Goal: Task Accomplishment & Management: Use online tool/utility

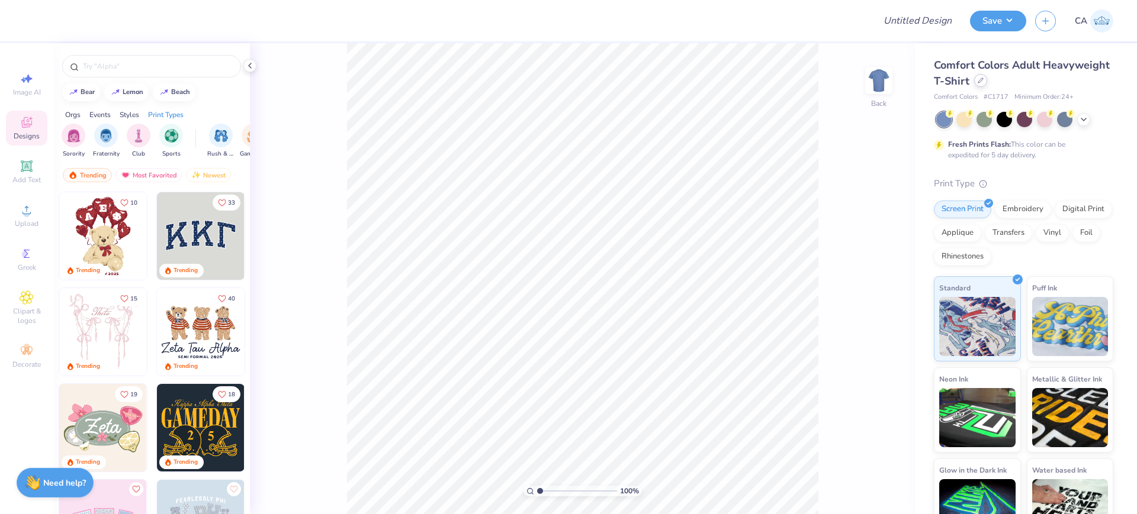
click at [983, 82] on icon at bounding box center [980, 80] width 5 height 5
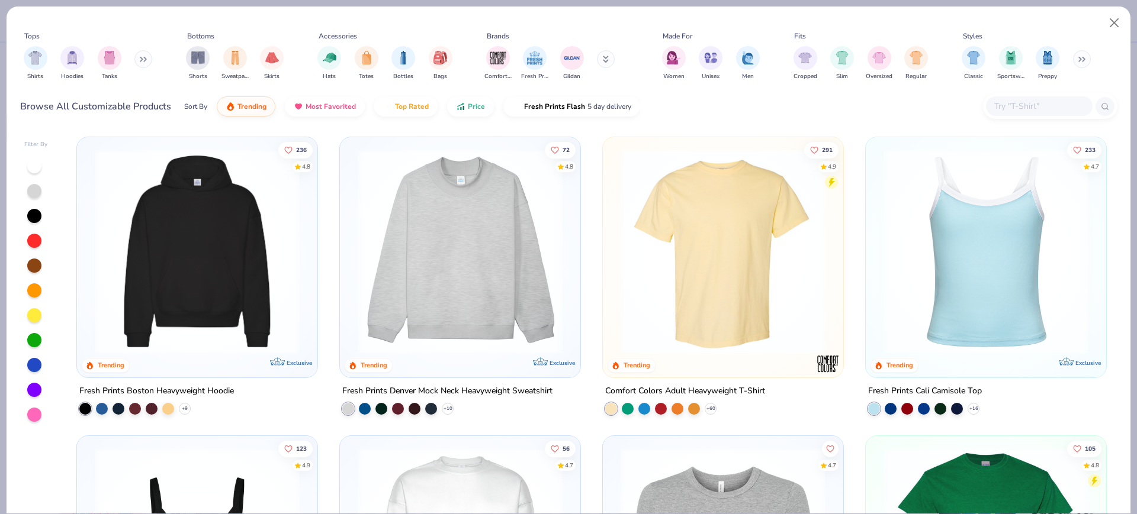
click at [741, 267] on img at bounding box center [722, 251] width 217 height 205
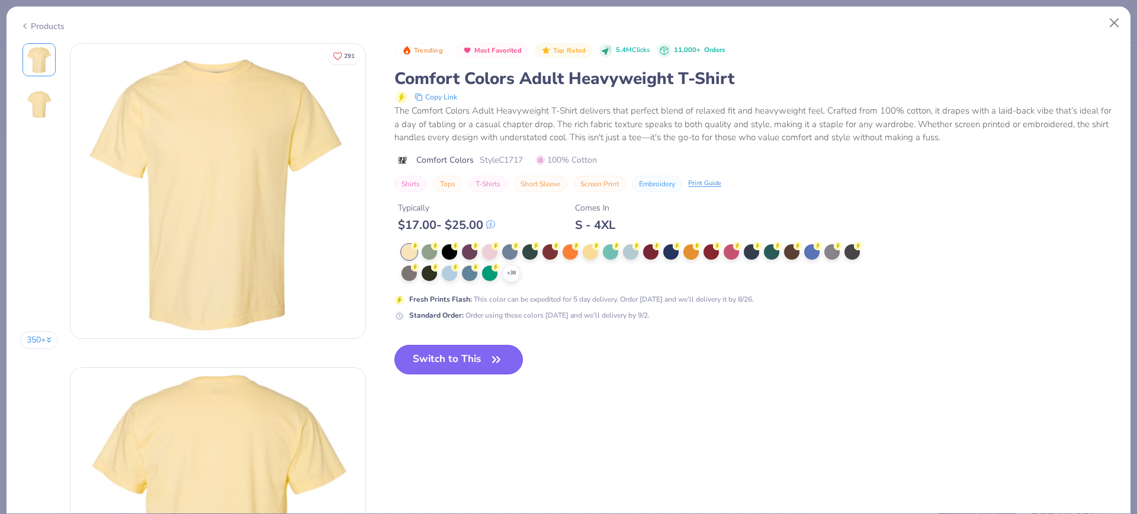
click at [466, 348] on button "Switch to This" at bounding box center [458, 360] width 128 height 30
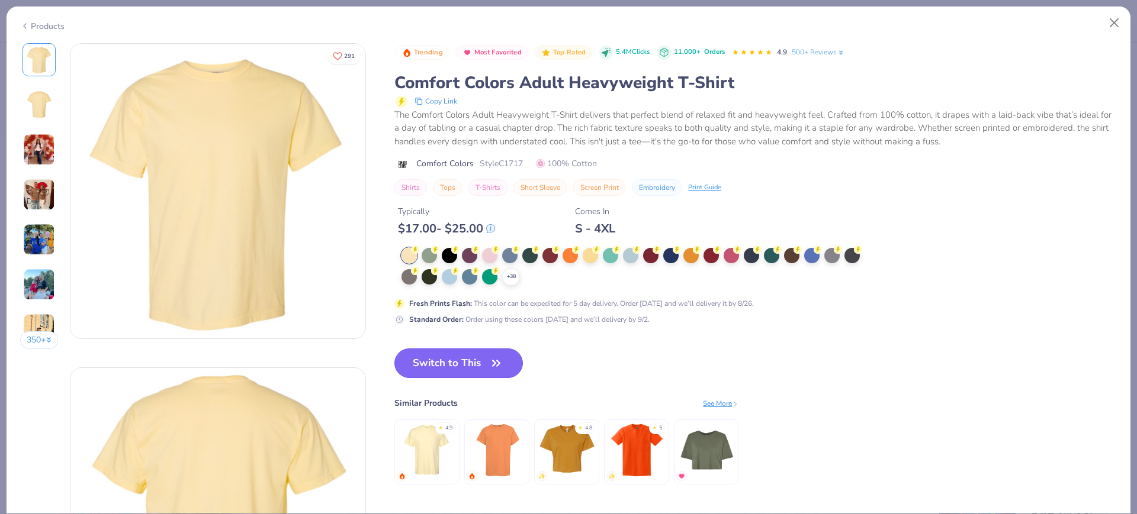
click at [434, 366] on button "Switch to This" at bounding box center [458, 364] width 128 height 30
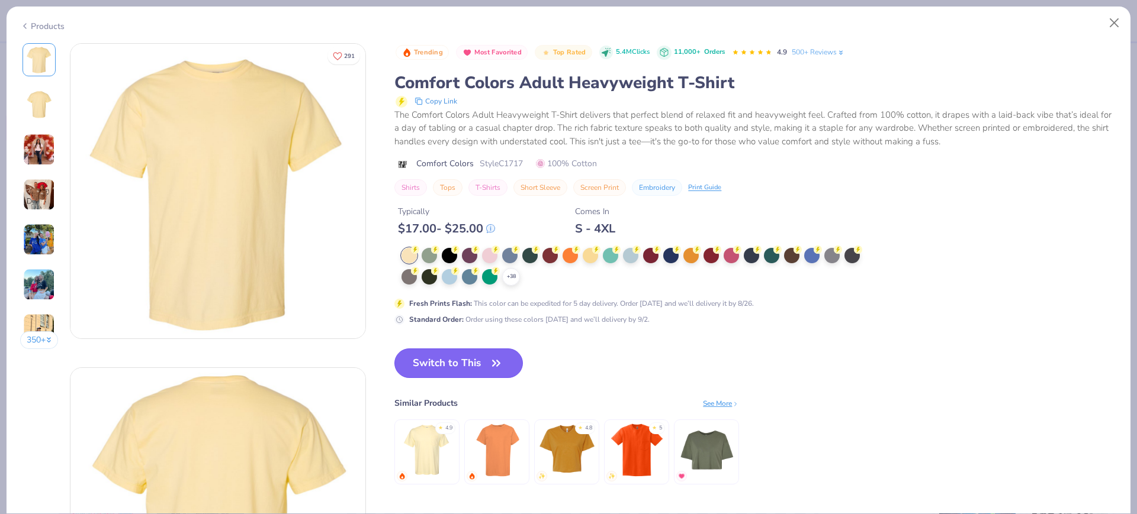
click at [429, 363] on button "Switch to This" at bounding box center [458, 364] width 128 height 30
click at [443, 362] on button "Switch to This" at bounding box center [458, 364] width 128 height 30
click at [443, 363] on button "Switch to This" at bounding box center [458, 364] width 128 height 30
click at [458, 372] on button "Switch to This" at bounding box center [458, 364] width 128 height 30
click at [475, 365] on button "Switch to This" at bounding box center [458, 364] width 128 height 30
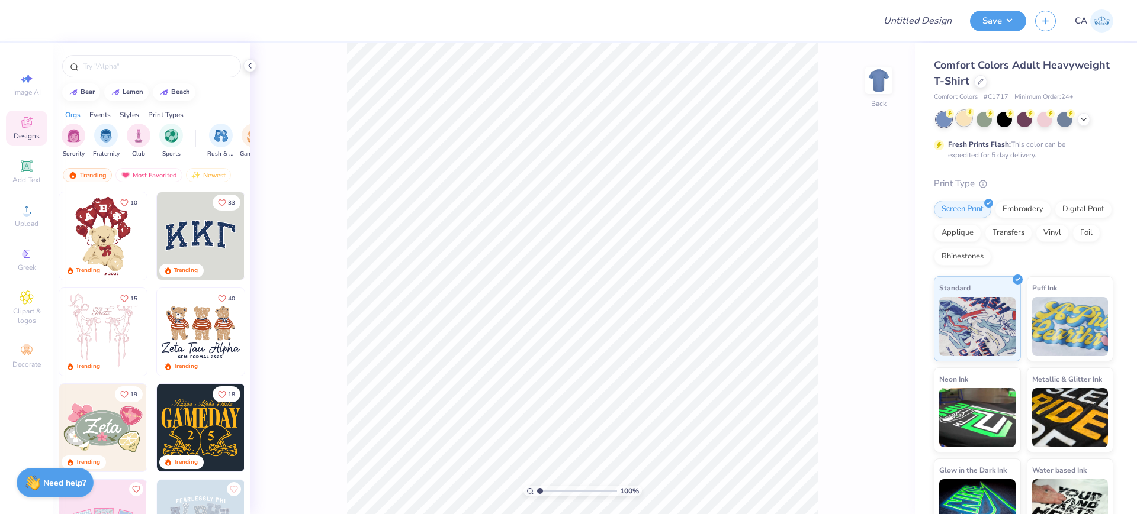
click at [969, 117] on div at bounding box center [963, 118] width 15 height 15
click at [1054, 217] on div "Digital Print" at bounding box center [1082, 208] width 57 height 18
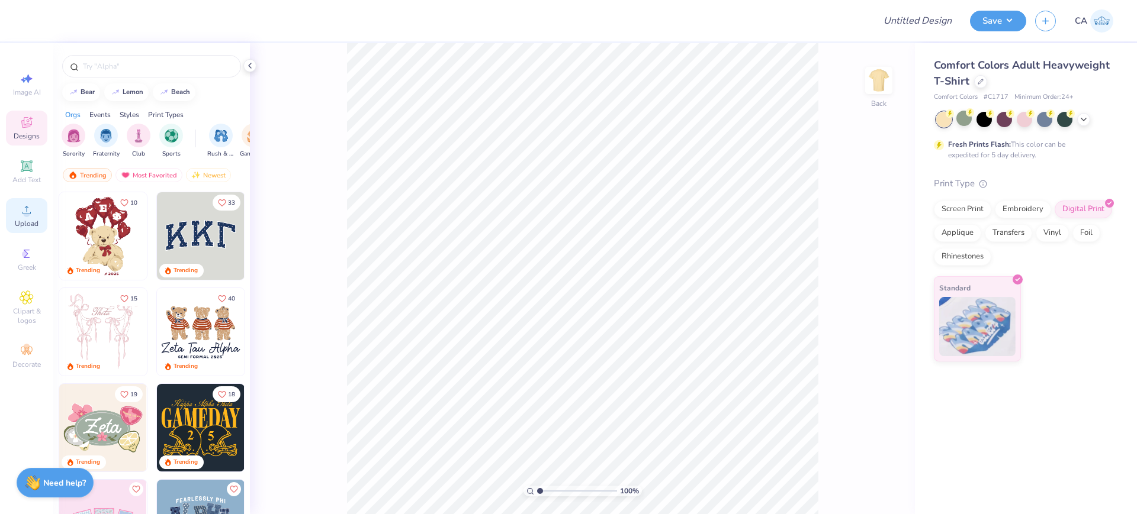
click at [21, 218] on div "Upload" at bounding box center [26, 215] width 41 height 35
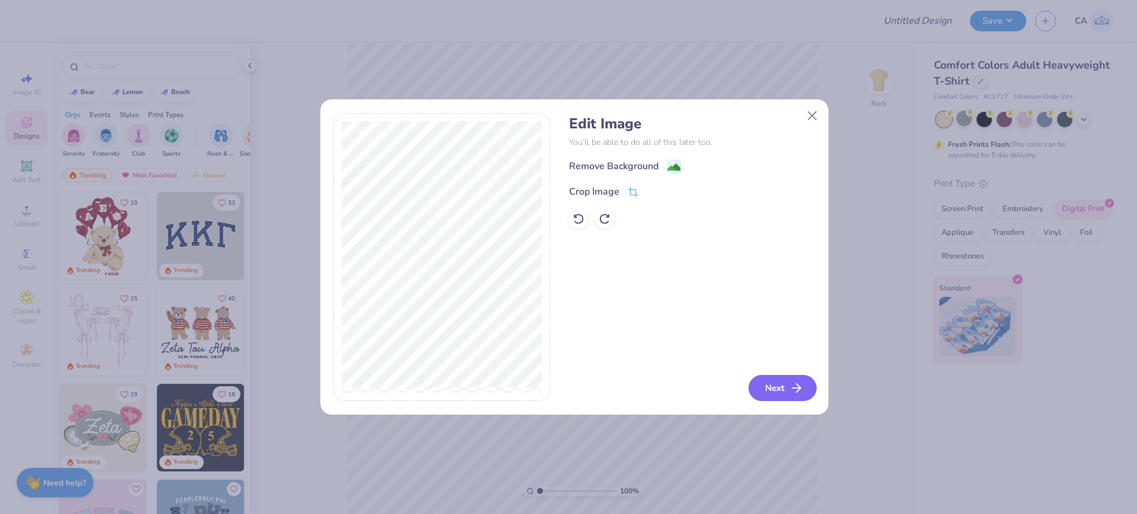
click at [766, 381] on button "Next" at bounding box center [782, 388] width 68 height 26
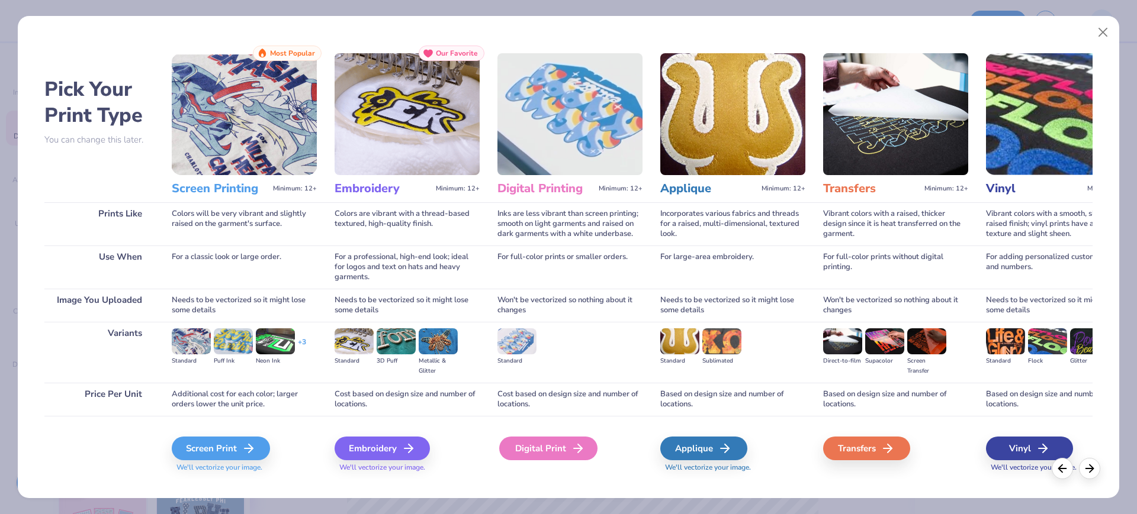
click at [567, 449] on div "Digital Print" at bounding box center [548, 449] width 98 height 24
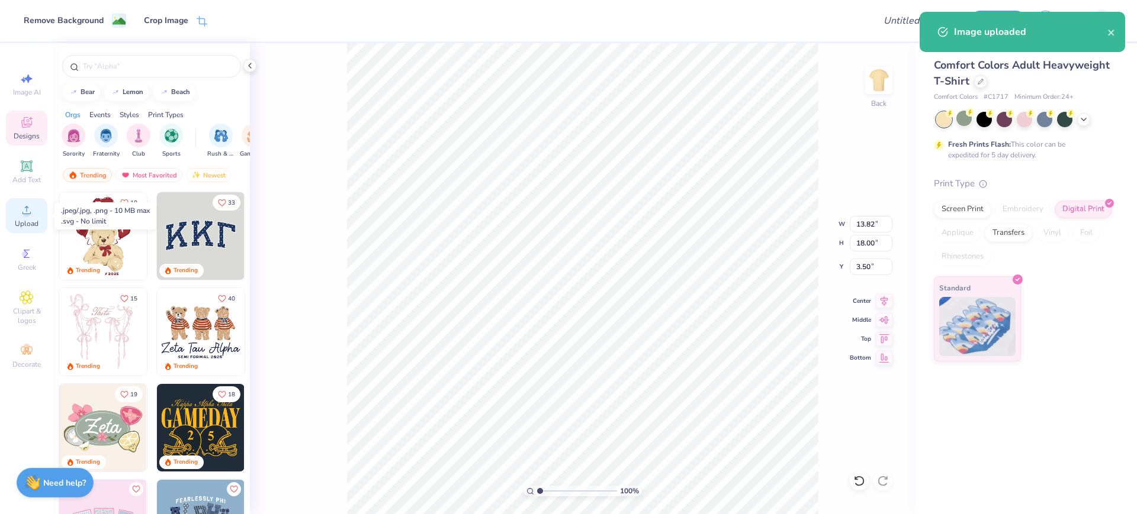
click at [31, 227] on span "Upload" at bounding box center [27, 223] width 24 height 9
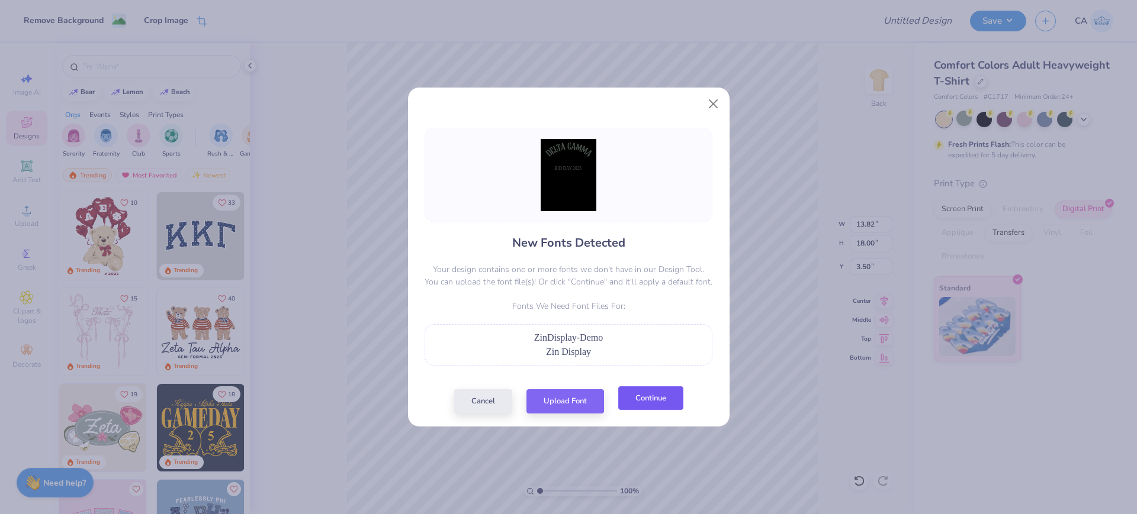
click at [639, 397] on button "Continue" at bounding box center [650, 399] width 65 height 24
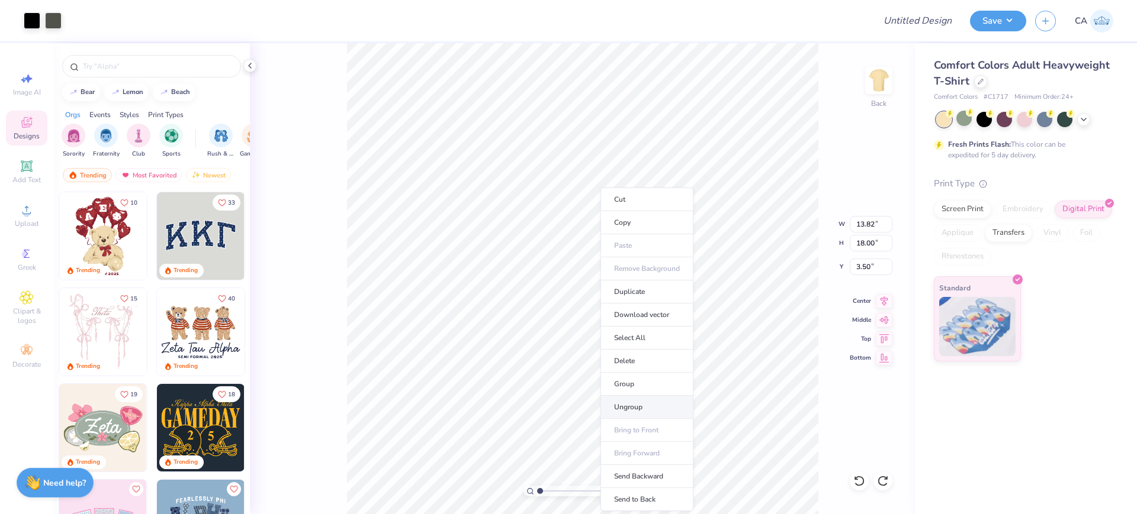
click at [620, 407] on li "Ungroup" at bounding box center [646, 407] width 93 height 23
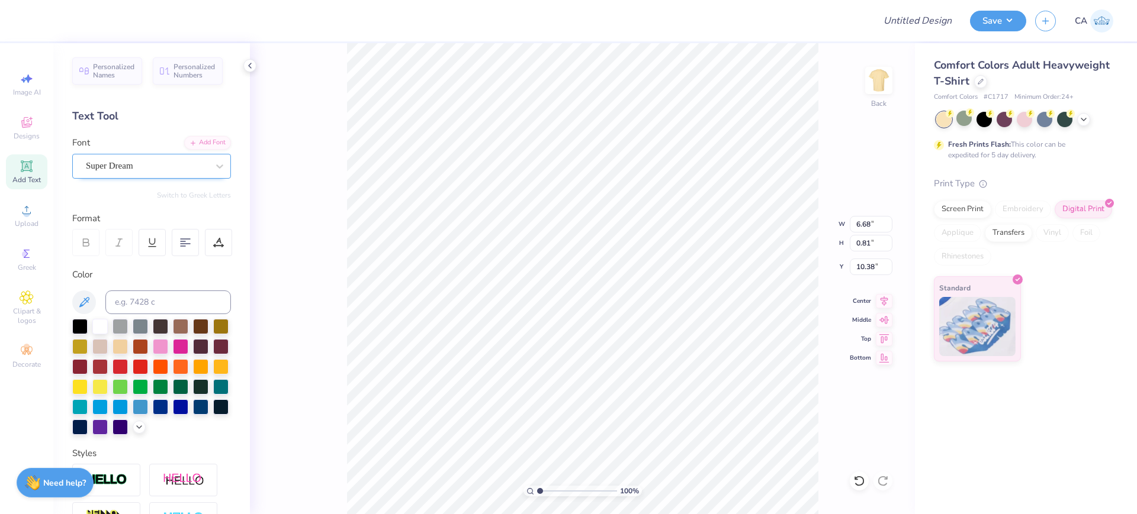
click at [148, 173] on div at bounding box center [147, 166] width 122 height 16
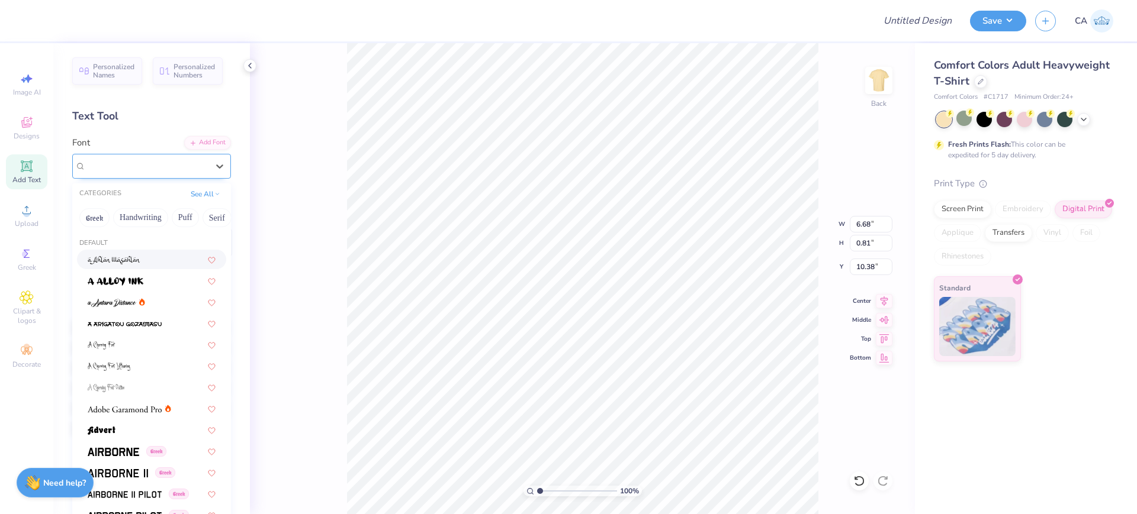
click at [180, 168] on div "Super Dream" at bounding box center [147, 166] width 122 height 14
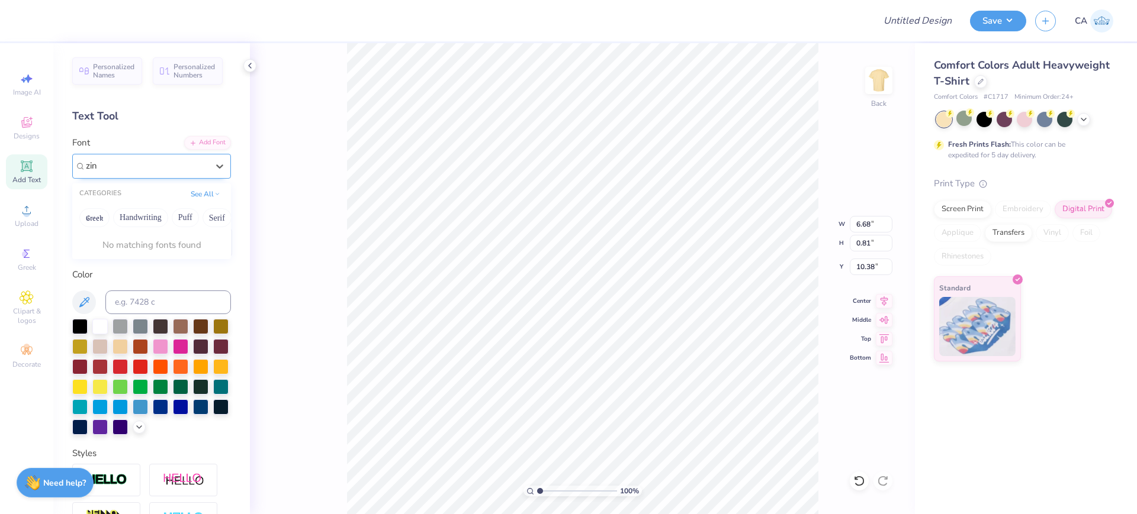
type input "zin"
drag, startPoint x: 204, startPoint y: 152, endPoint x: 208, endPoint y: 147, distance: 6.3
click at [208, 149] on div "Add Font Font 0 results available for search term zin. Use Up and Down to choos…" at bounding box center [151, 157] width 159 height 43
click at [210, 146] on div "Add Font" at bounding box center [207, 142] width 47 height 14
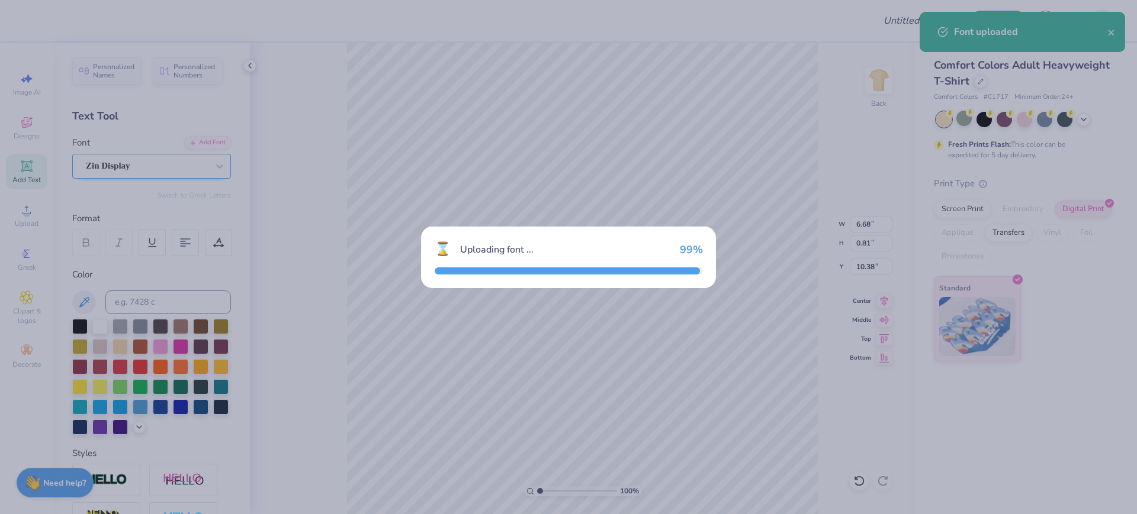
type input "6.89"
type input "0.84"
type input "10.44"
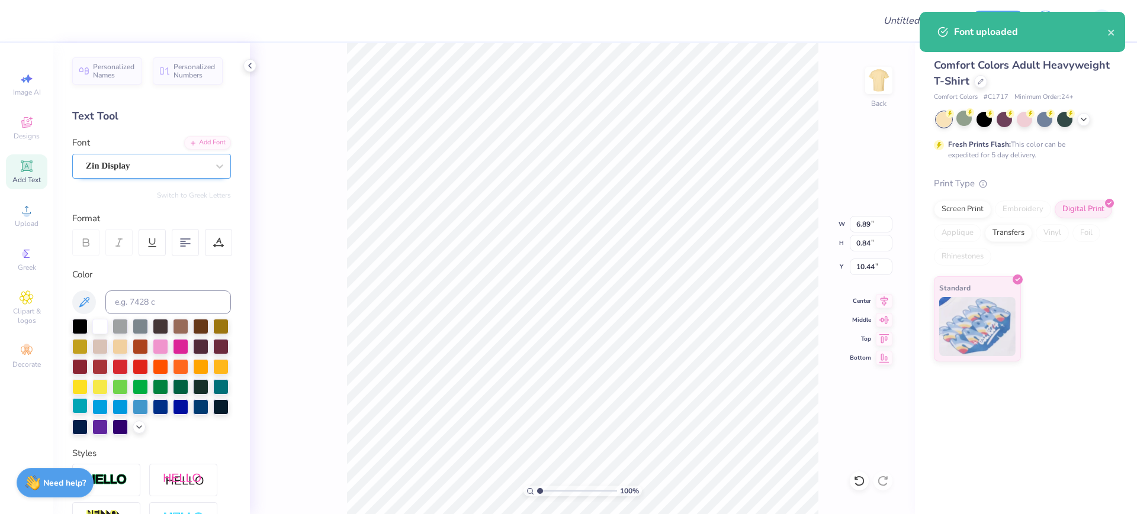
scroll to position [194, 0]
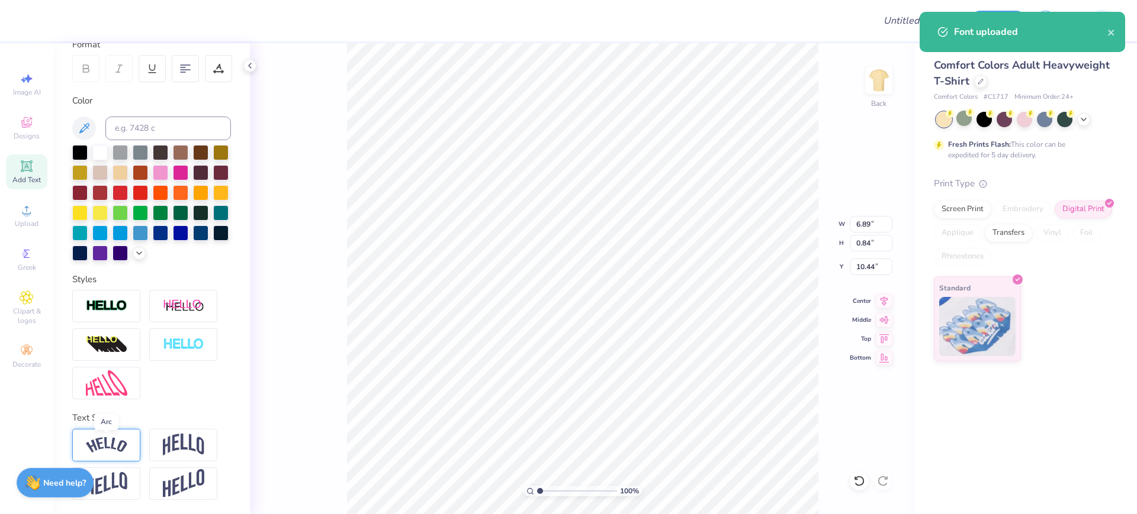
click at [107, 444] on img at bounding box center [106, 445] width 41 height 16
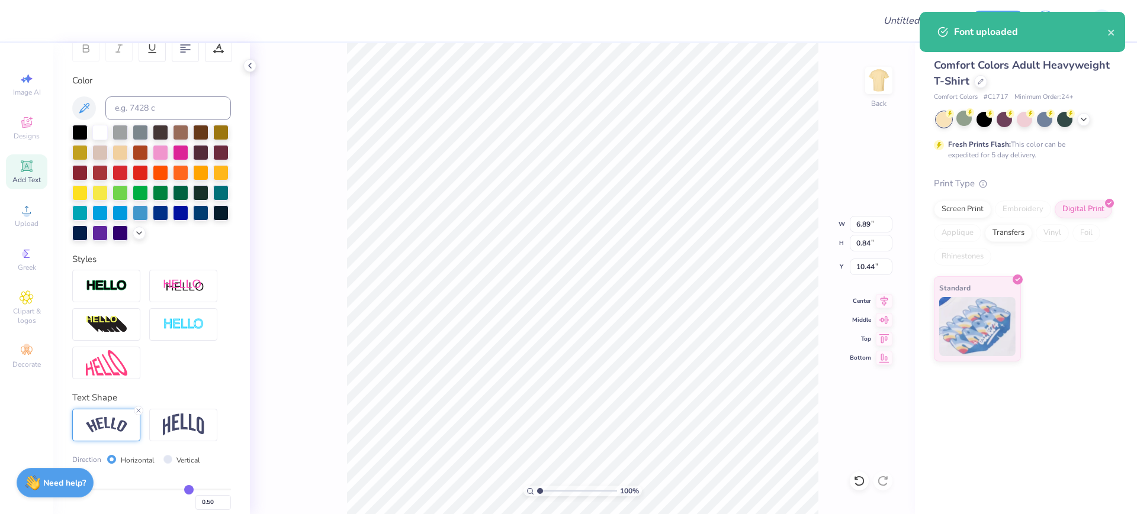
type input "8.02"
type input "1.82"
type input "9.95"
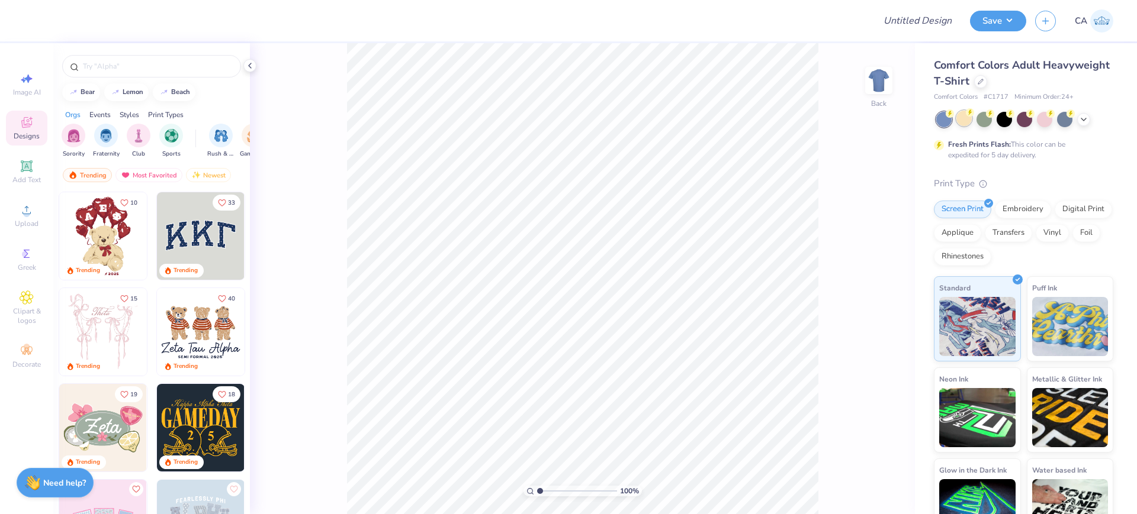
click at [960, 124] on div at bounding box center [963, 118] width 15 height 15
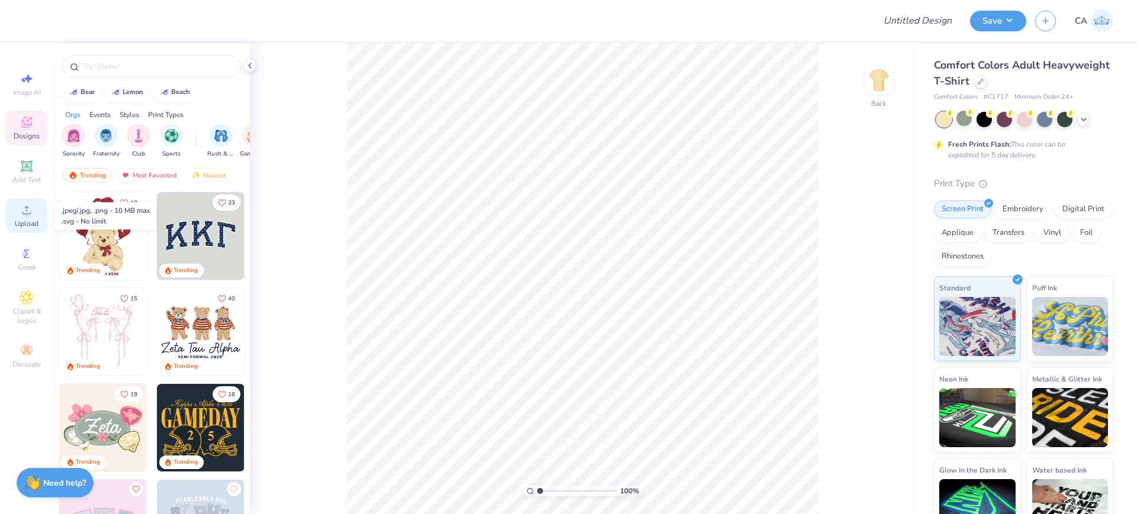
click at [22, 211] on icon at bounding box center [27, 210] width 14 height 14
click at [1054, 217] on div "Digital Print" at bounding box center [1082, 208] width 57 height 18
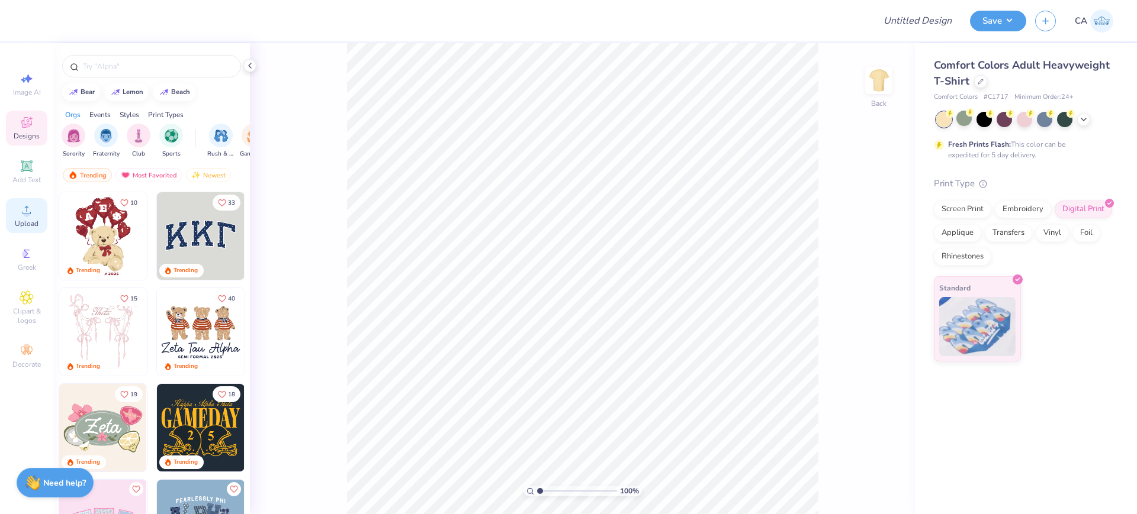
click at [28, 214] on icon at bounding box center [26, 210] width 8 height 8
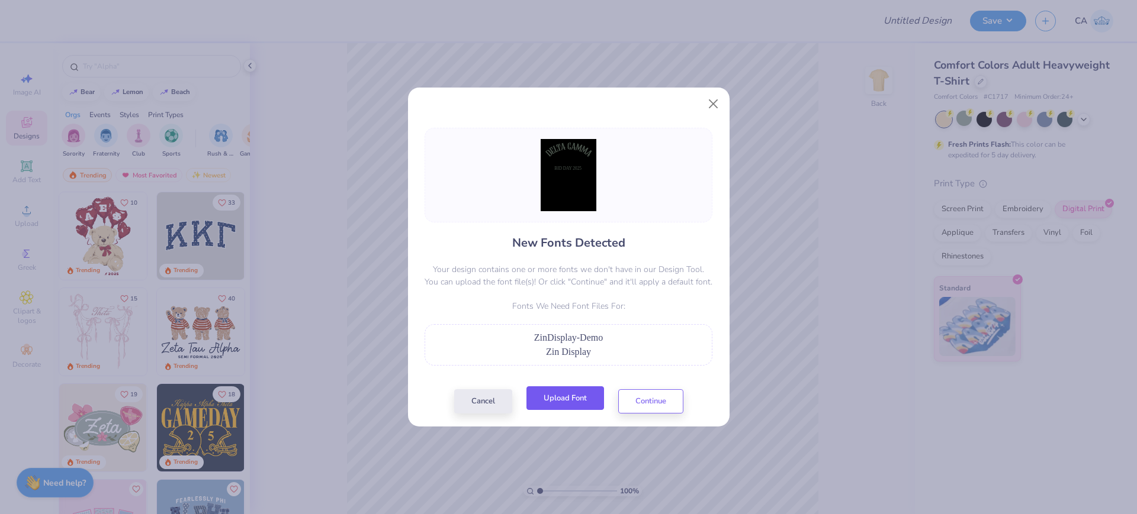
click at [561, 398] on button "Upload Font" at bounding box center [565, 399] width 78 height 24
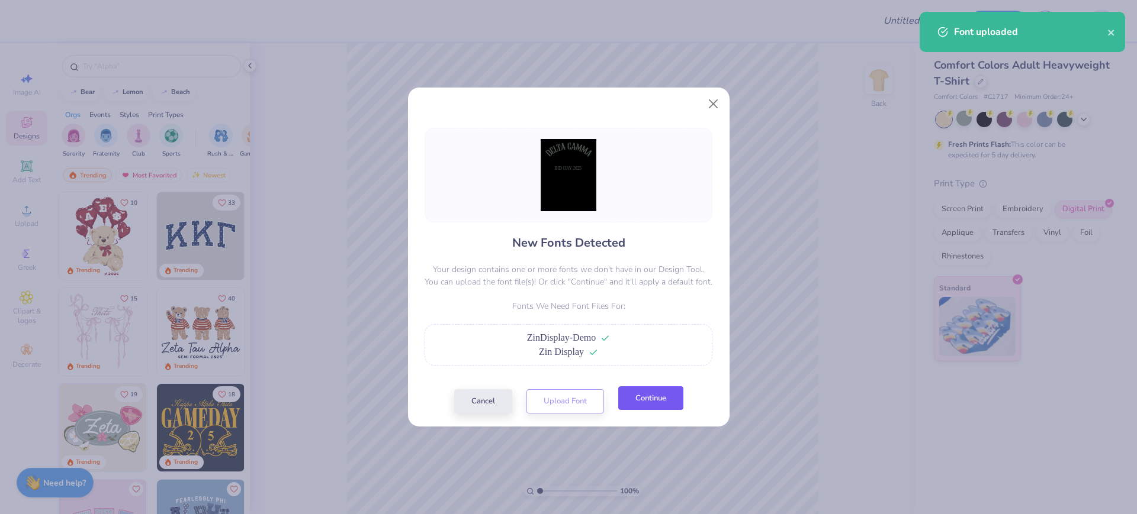
click at [642, 398] on button "Continue" at bounding box center [650, 399] width 65 height 24
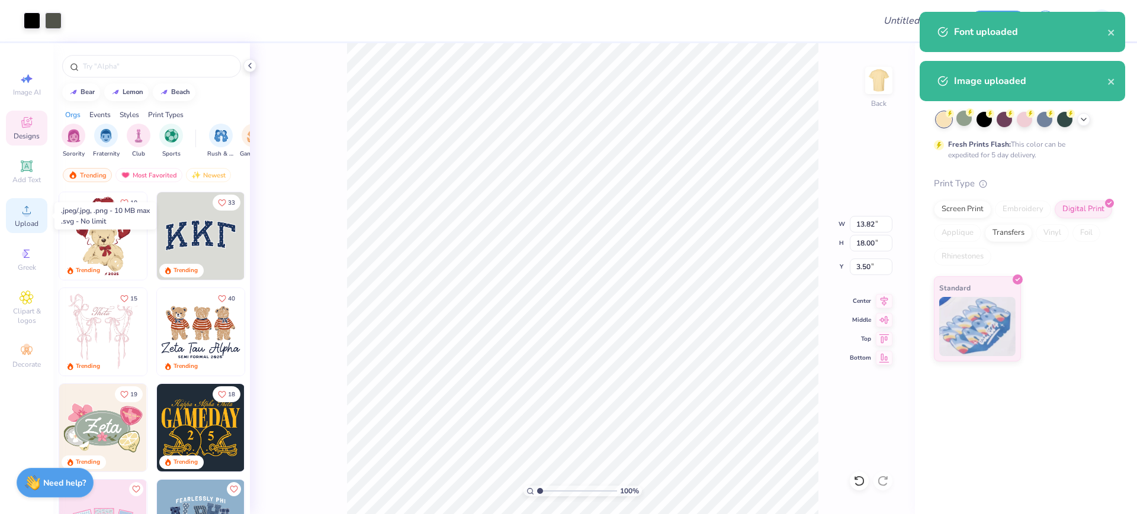
click at [24, 212] on circle at bounding box center [26, 214] width 7 height 7
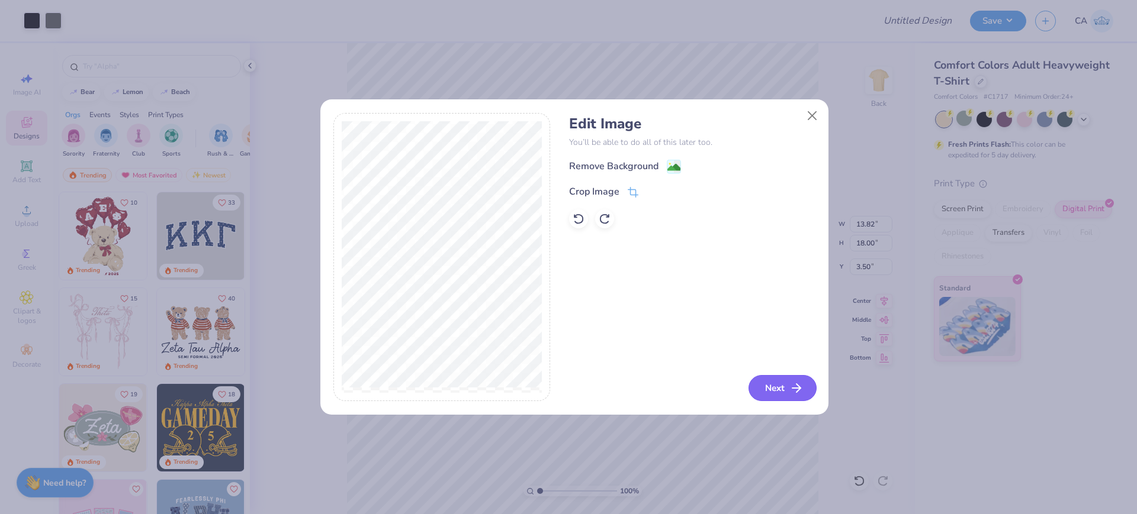
click at [758, 390] on button "Next" at bounding box center [782, 388] width 68 height 26
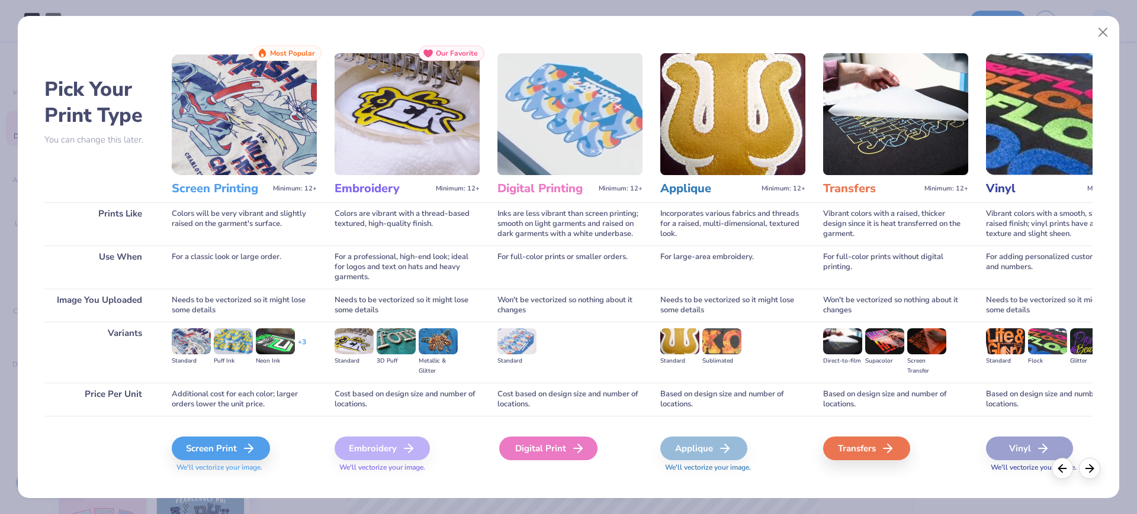
click at [550, 457] on div "Digital Print" at bounding box center [548, 449] width 98 height 24
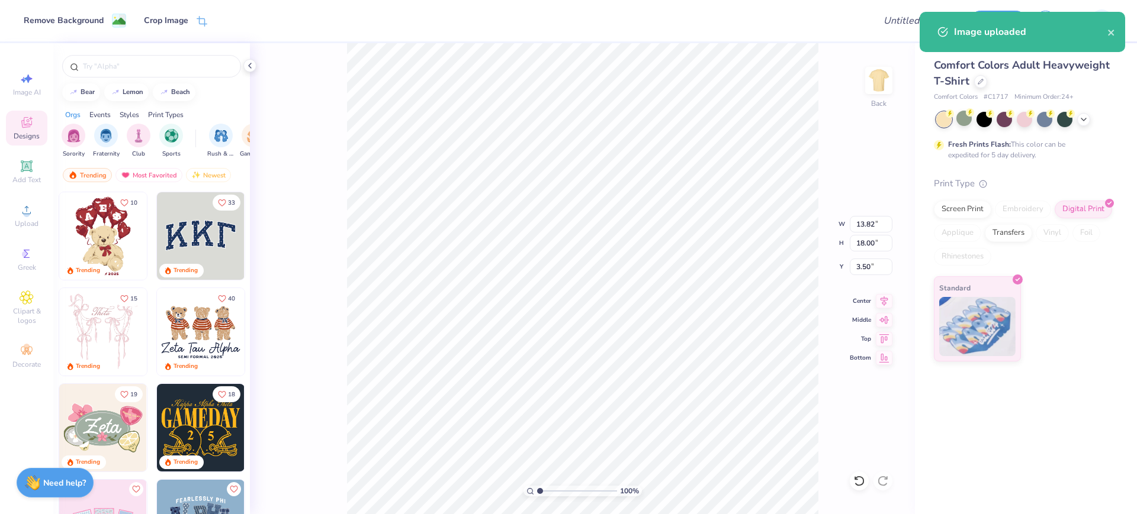
type input "13.81"
type input "17.99"
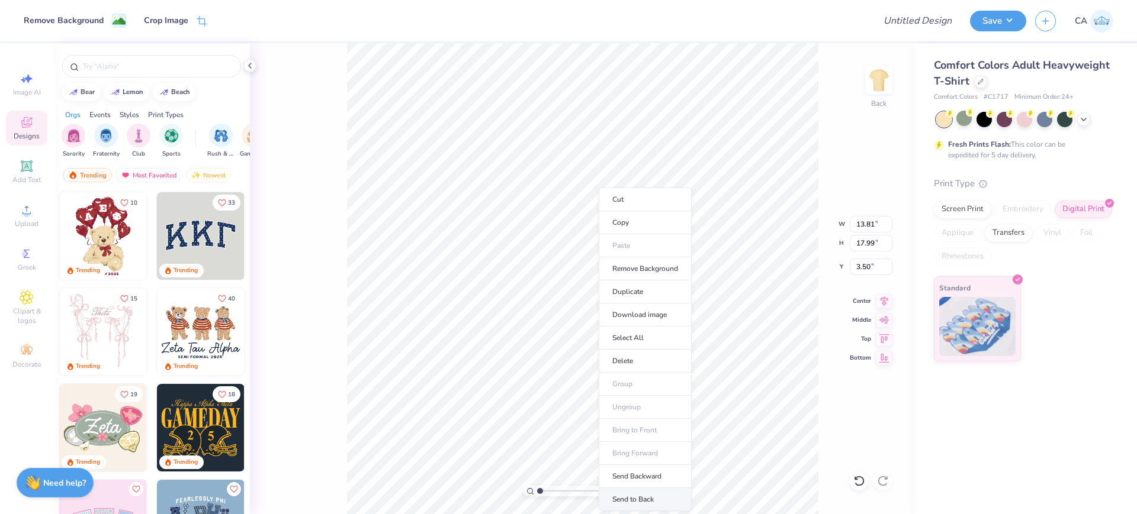
click at [633, 495] on li "Send to Back" at bounding box center [645, 499] width 93 height 23
type input "13.82"
type input "18.00"
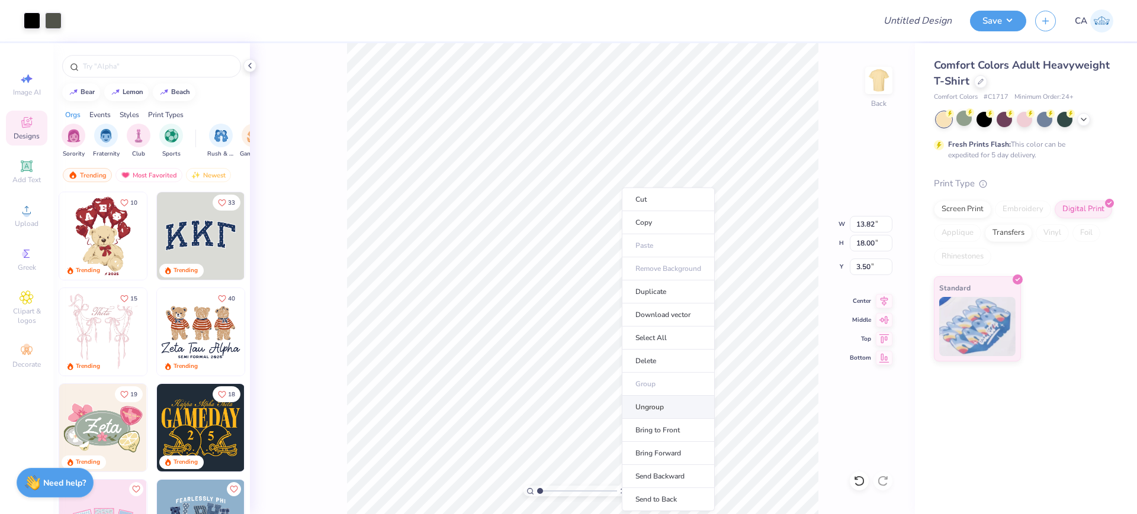
click at [666, 410] on li "Ungroup" at bounding box center [668, 407] width 93 height 23
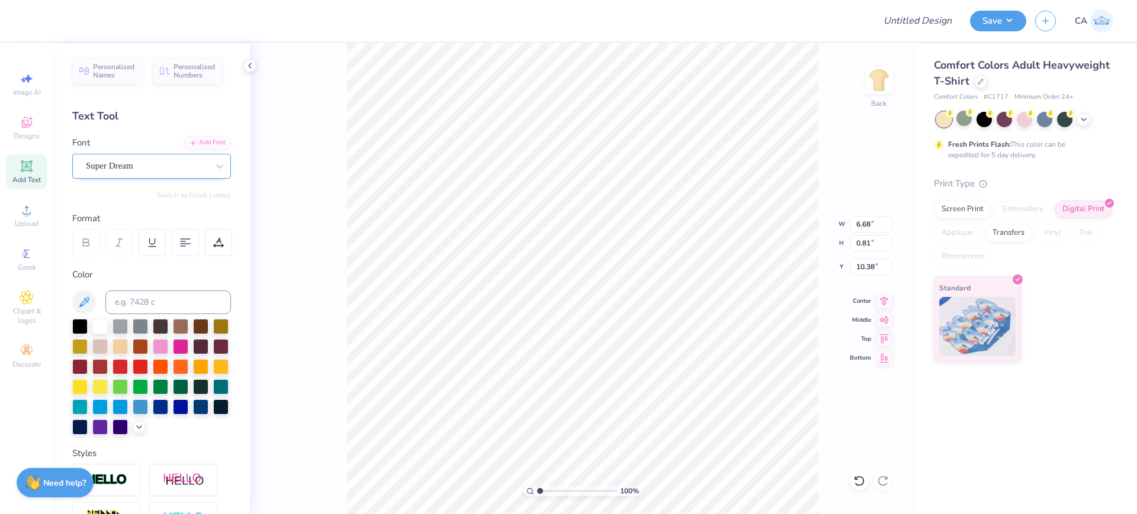
click at [143, 168] on div "Super Dream" at bounding box center [147, 166] width 124 height 18
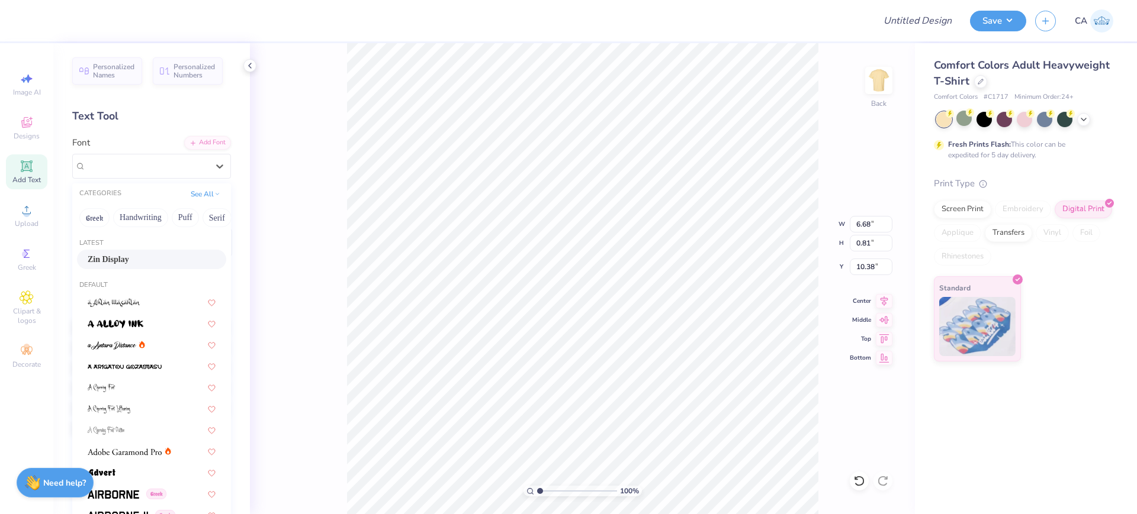
click at [152, 252] on div "Zin Display" at bounding box center [151, 260] width 149 height 20
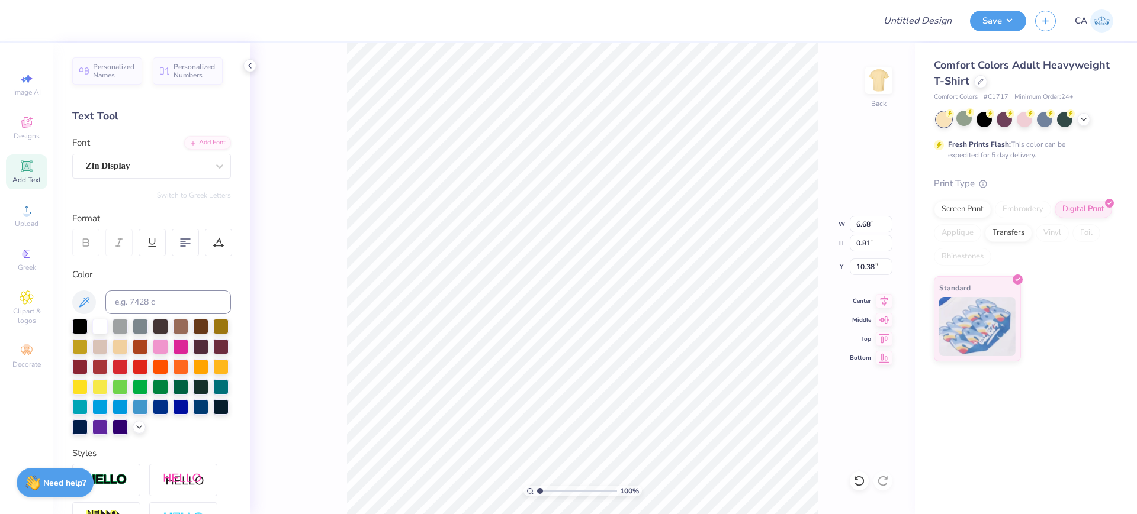
type input "6.89"
type input "0.84"
type input "10.44"
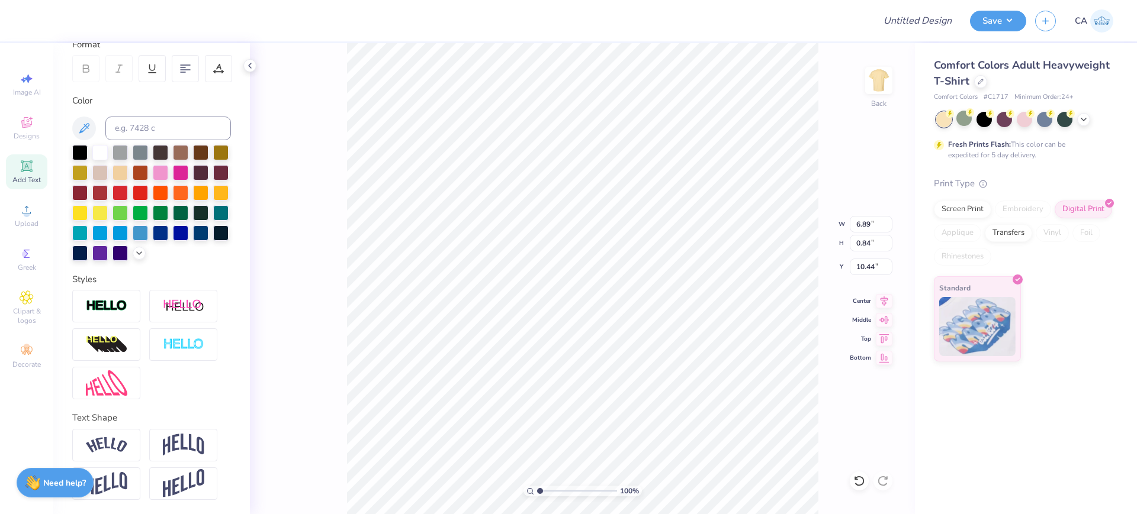
scroll to position [194, 0]
click at [117, 441] on img at bounding box center [106, 445] width 41 height 16
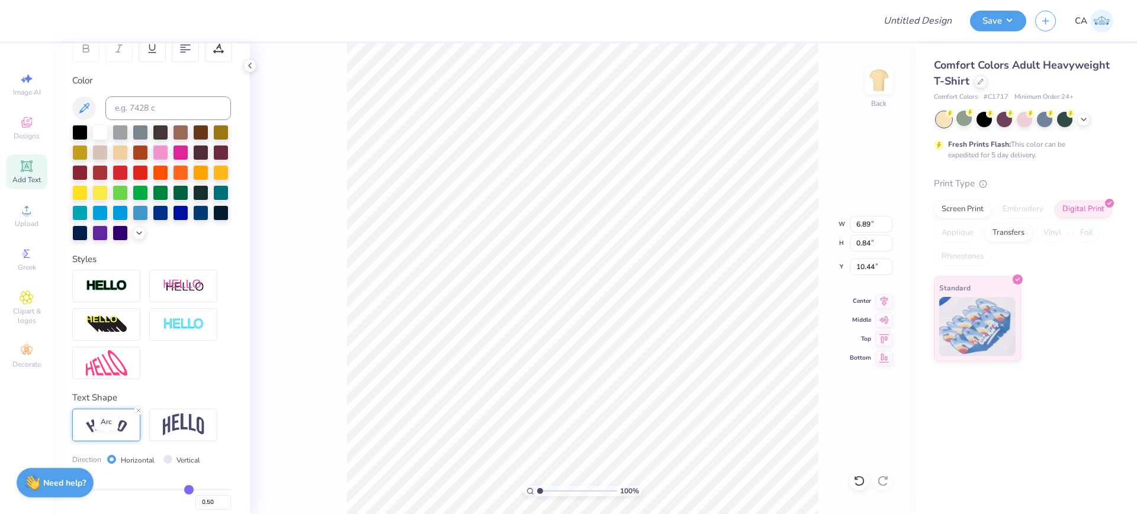
type input "8.02"
type input "1.82"
type input "9.53"
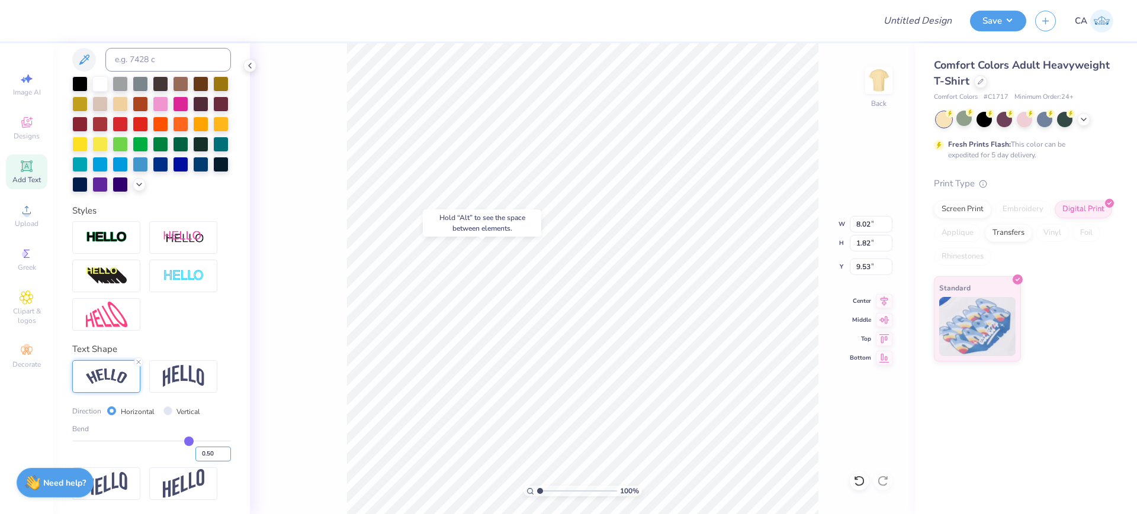
scroll to position [263, 0]
type input "7.24"
type input "1.64"
click at [875, 301] on div "Center" at bounding box center [871, 299] width 43 height 14
drag, startPoint x: 197, startPoint y: 452, endPoint x: 213, endPoint y: 461, distance: 18.0
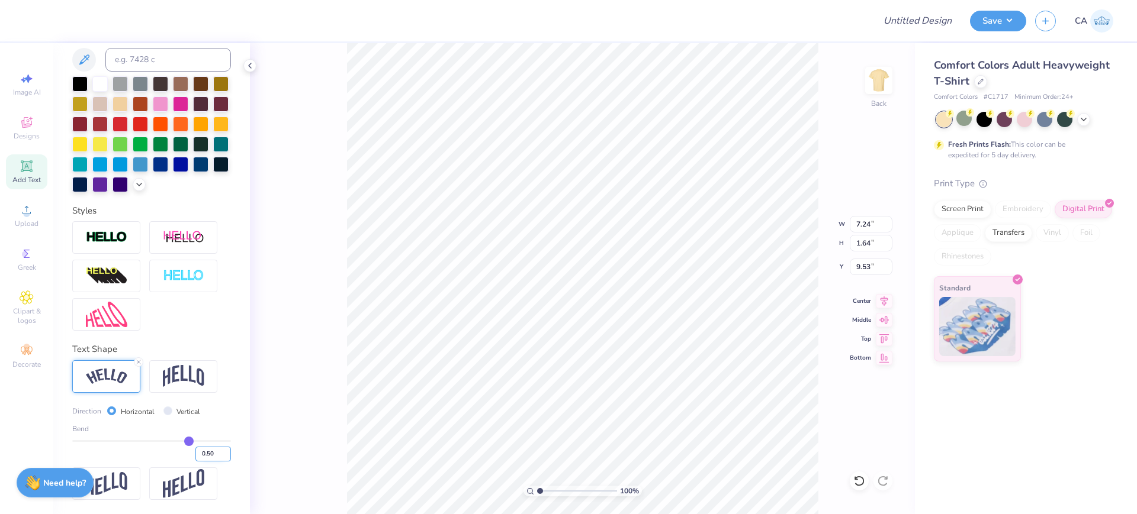
click at [211, 458] on input "0.50" at bounding box center [213, 454] width 36 height 15
type input "0.40"
type input "0.4"
type input "7.06"
type input "1.32"
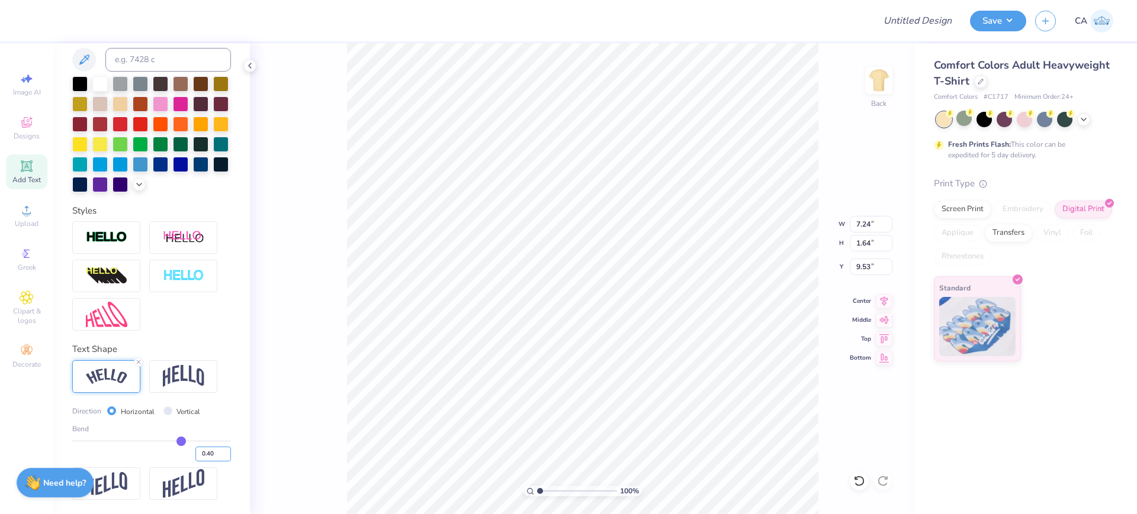
type input "9.69"
